Goal: Register for event/course

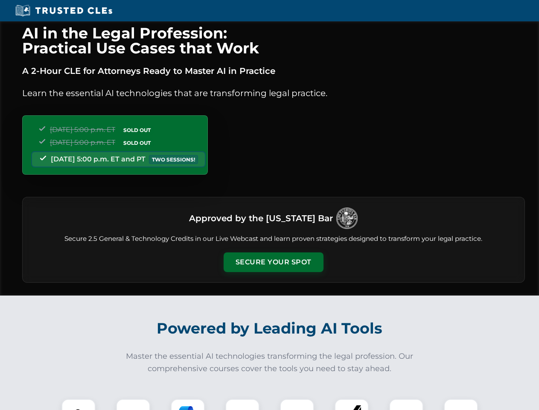
click at [273, 262] on button "Secure Your Spot" at bounding box center [274, 262] width 100 height 20
click at [79, 405] on img at bounding box center [78, 416] width 25 height 25
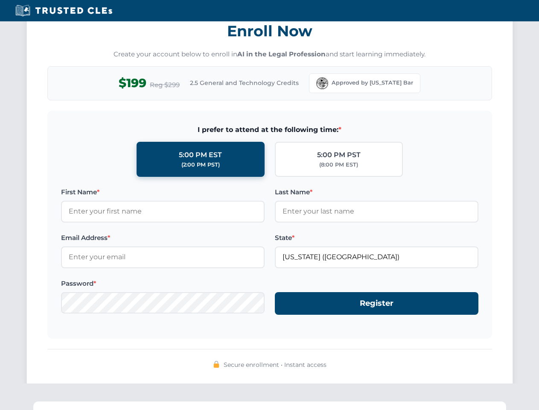
scroll to position [838, 0]
